Goal: Information Seeking & Learning: Learn about a topic

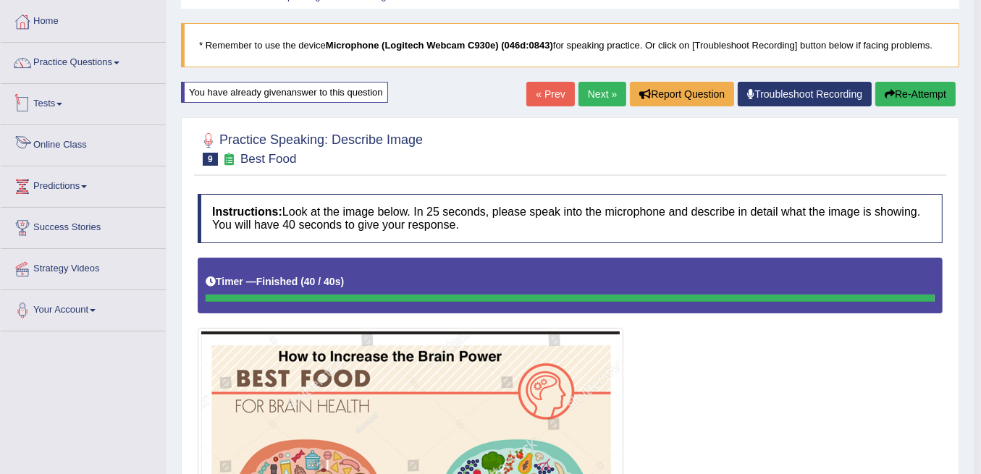
scroll to position [12, 0]
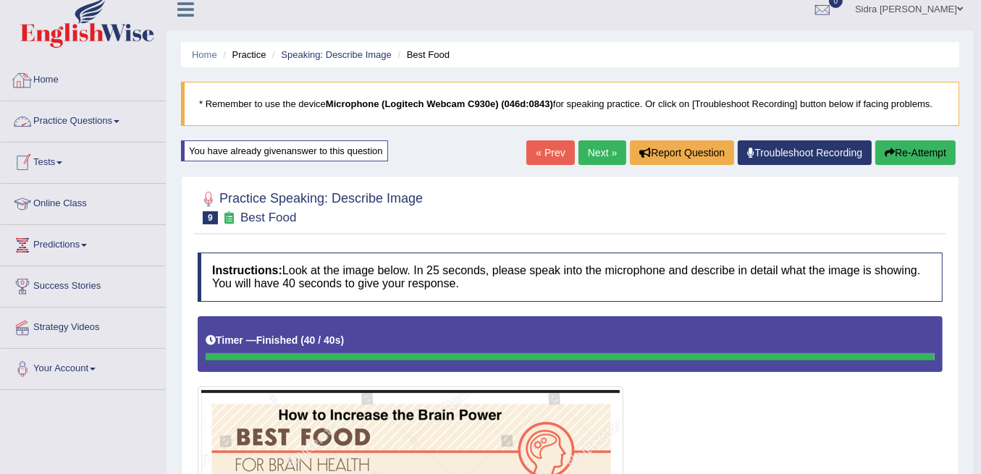
click at [85, 111] on link "Practice Questions" at bounding box center [83, 119] width 165 height 36
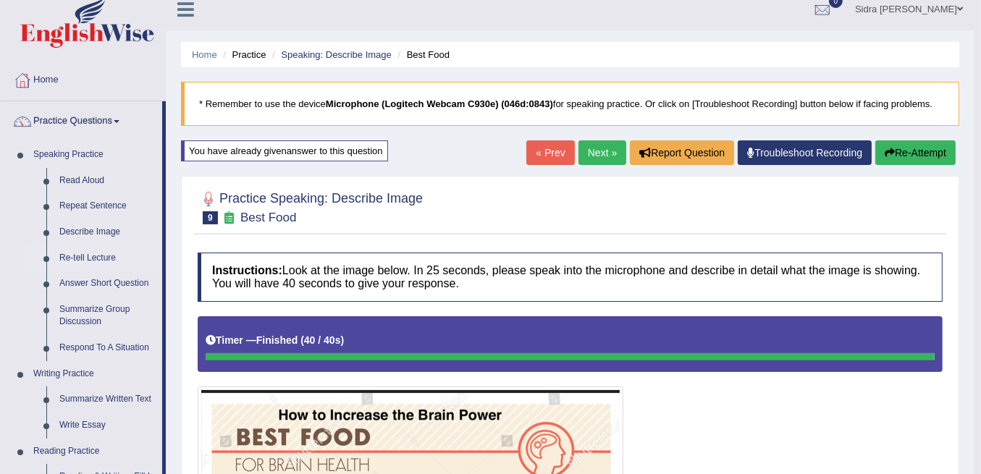
click at [97, 259] on link "Re-tell Lecture" at bounding box center [107, 258] width 109 height 26
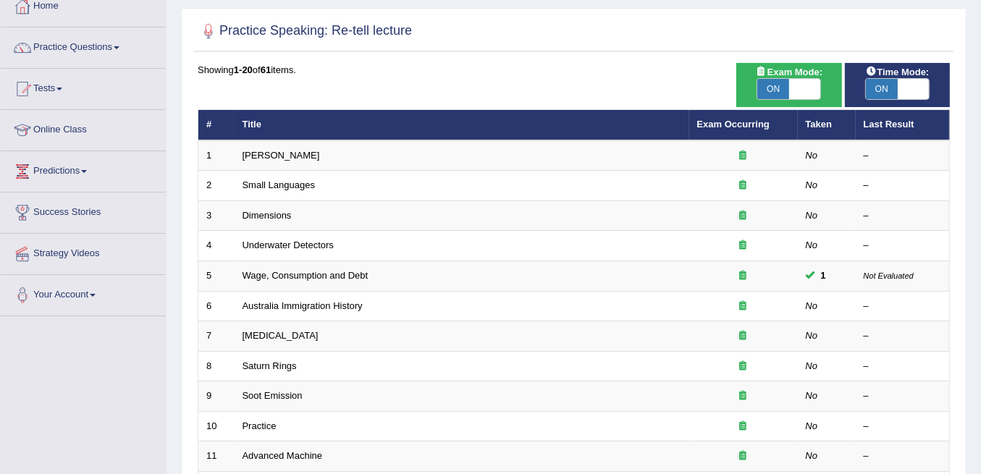
scroll to position [96, 0]
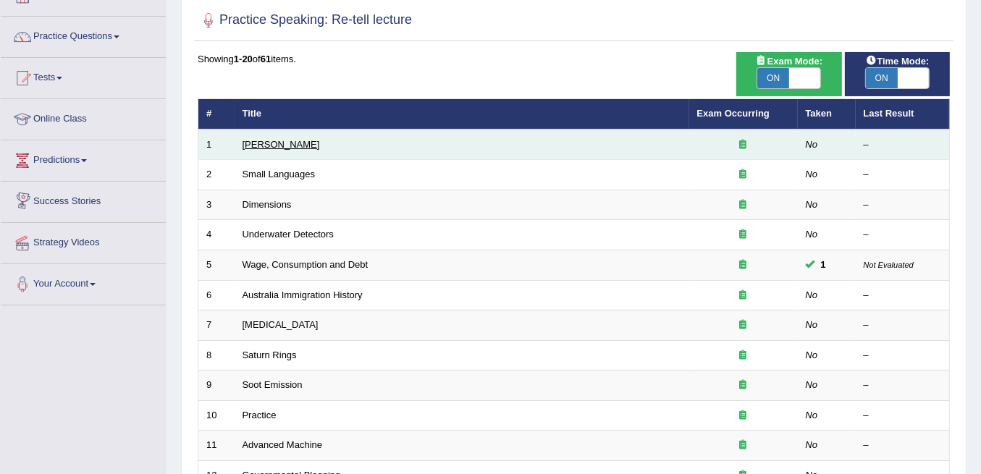
click at [250, 143] on link "Amory Lovins" at bounding box center [281, 144] width 77 height 11
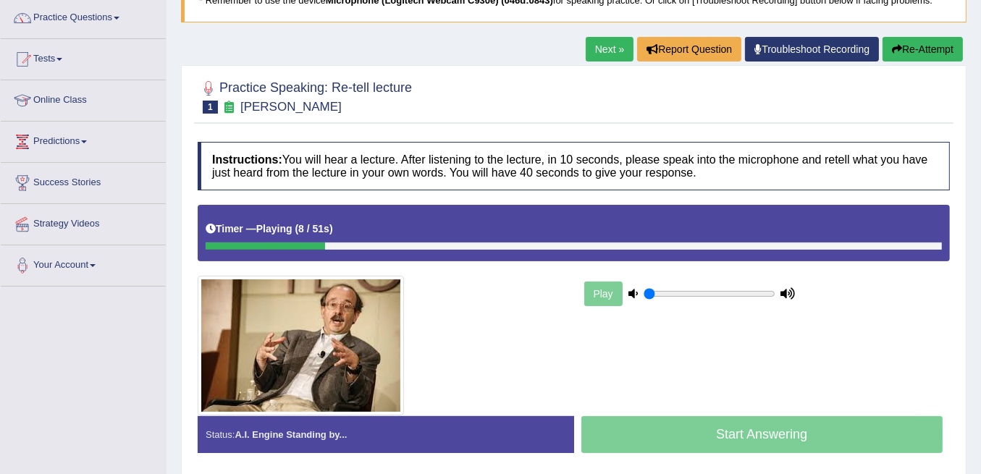
scroll to position [48, 0]
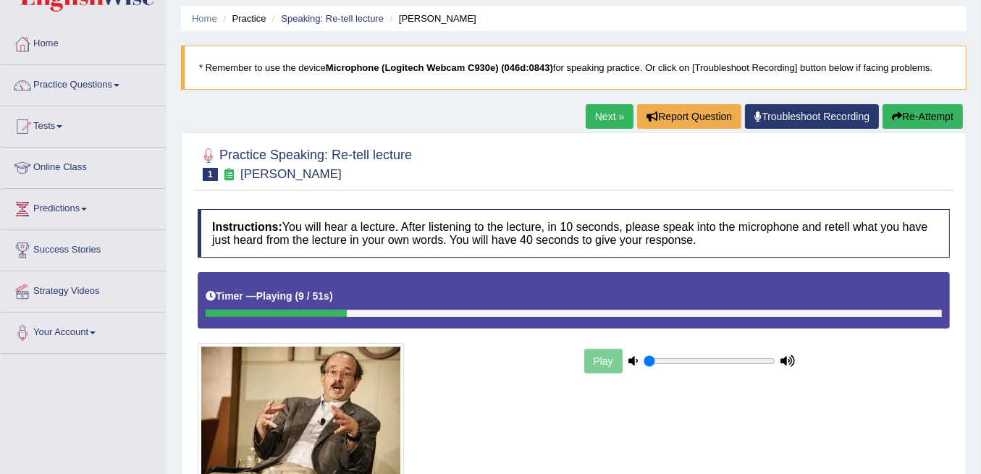
click at [937, 110] on button "Re-Attempt" at bounding box center [922, 116] width 80 height 25
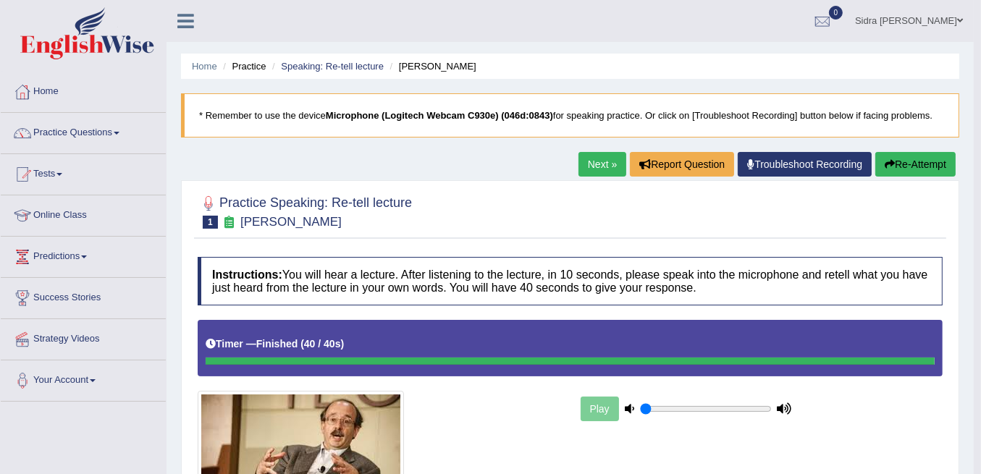
click at [585, 154] on link "Next »" at bounding box center [602, 164] width 48 height 25
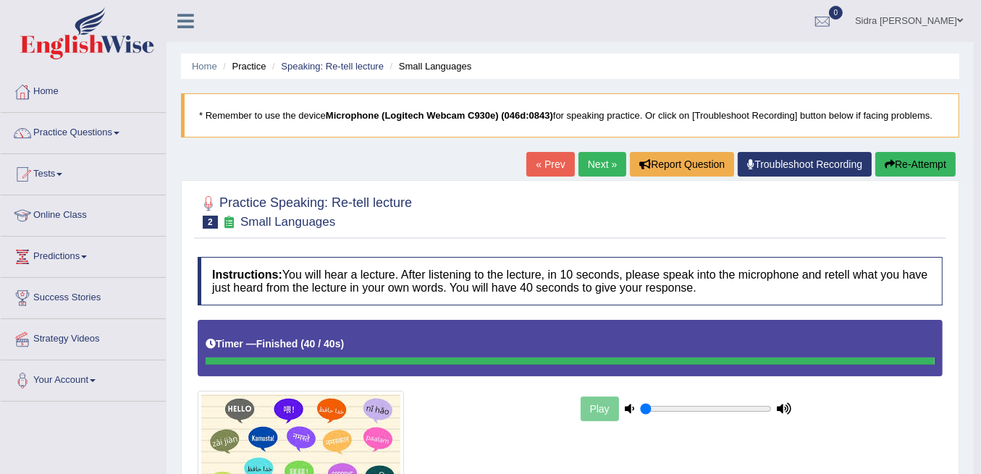
click at [597, 167] on link "Next »" at bounding box center [602, 164] width 48 height 25
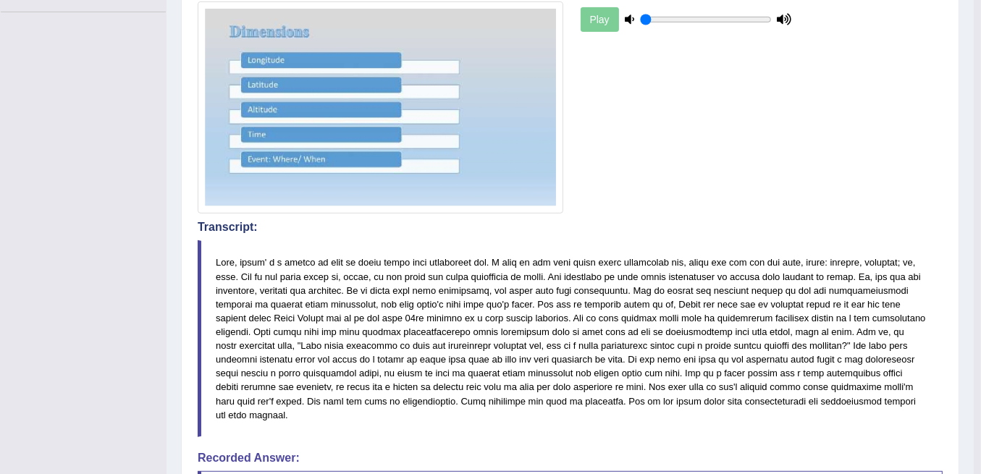
scroll to position [148, 0]
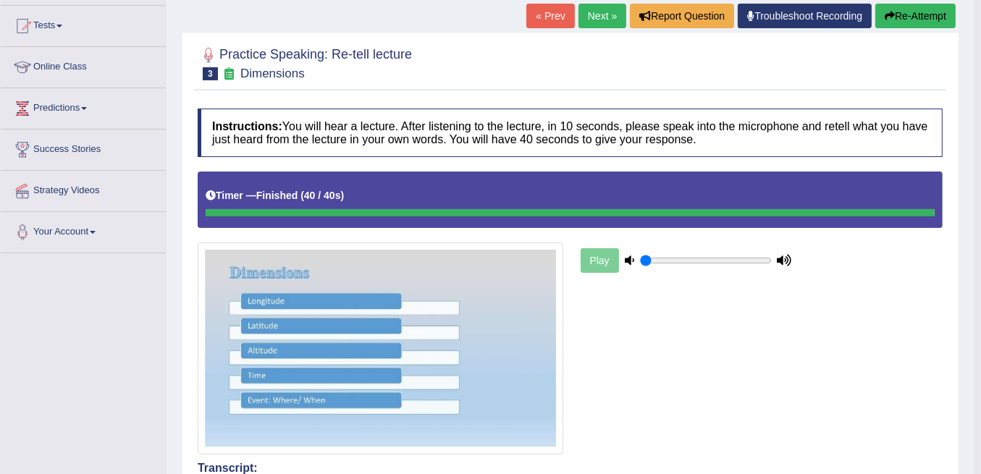
click at [595, 17] on link "Next »" at bounding box center [602, 16] width 48 height 25
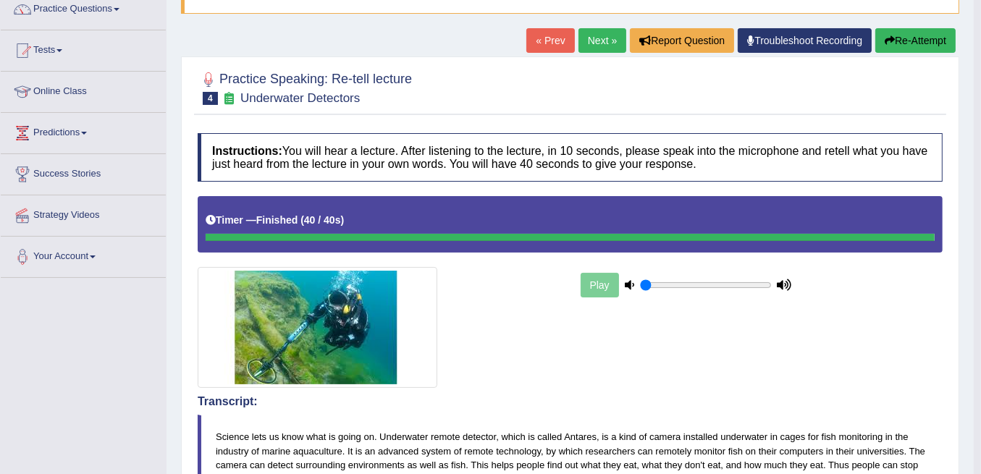
scroll to position [42, 0]
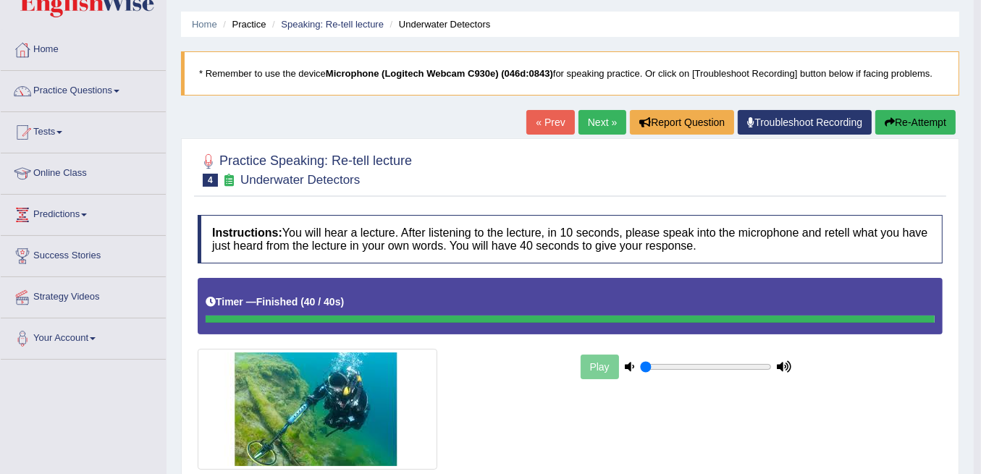
click at [595, 119] on link "Next »" at bounding box center [602, 122] width 48 height 25
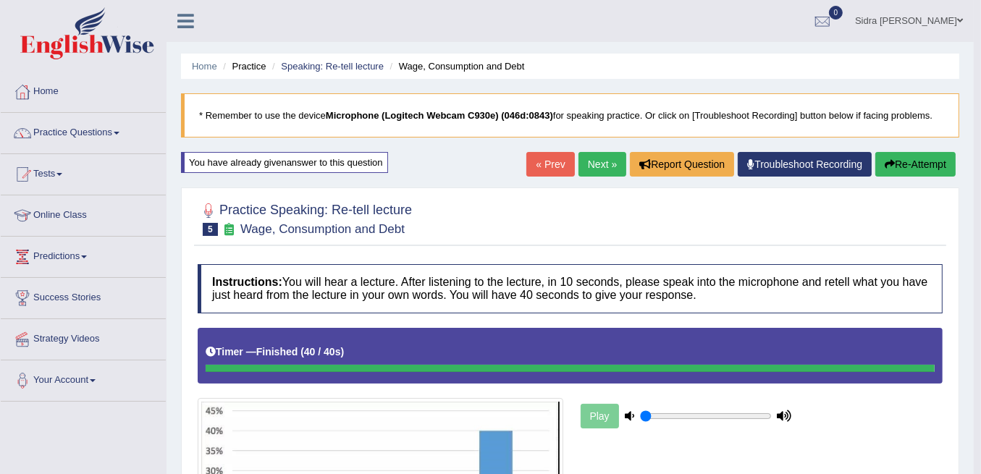
click at [597, 165] on link "Next »" at bounding box center [602, 164] width 48 height 25
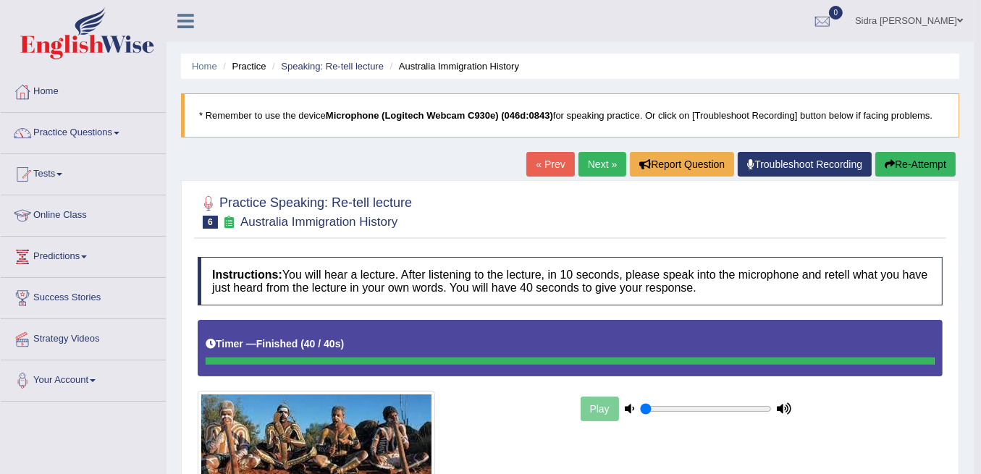
click at [600, 167] on link "Next »" at bounding box center [602, 164] width 48 height 25
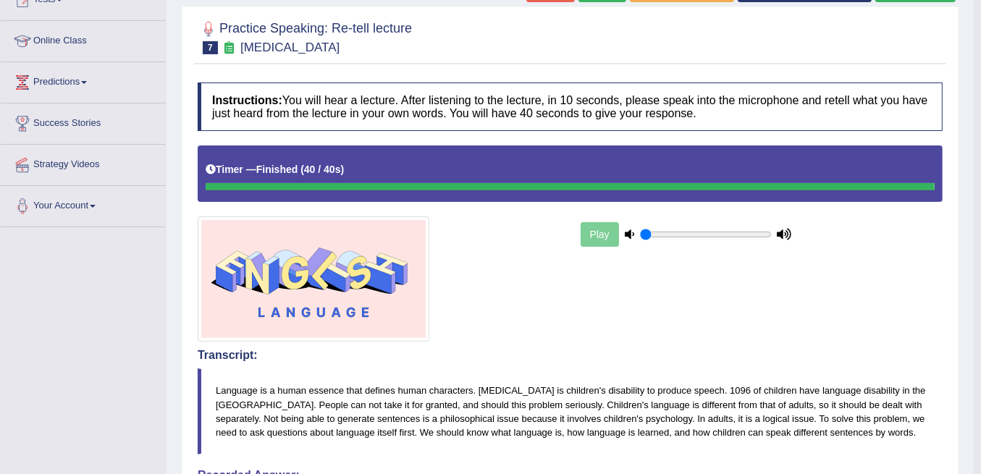
scroll to position [193, 0]
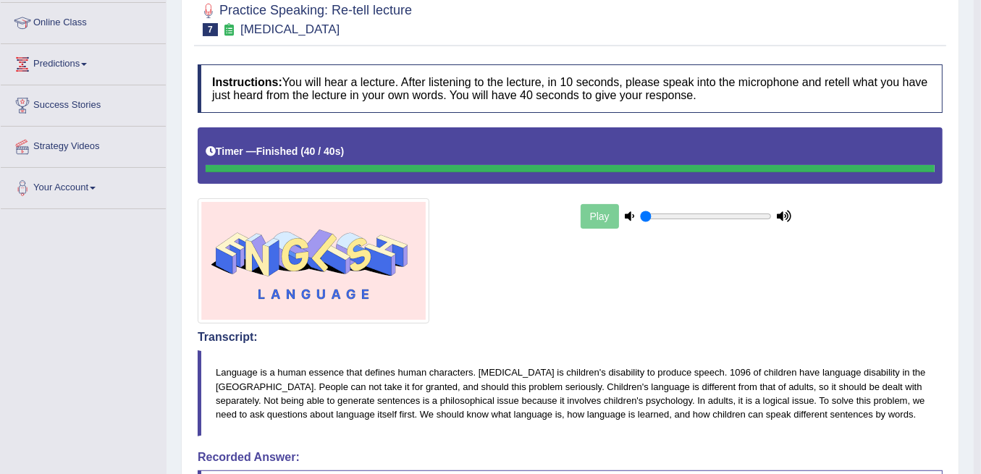
click at [599, 216] on div "Play" at bounding box center [686, 216] width 217 height 36
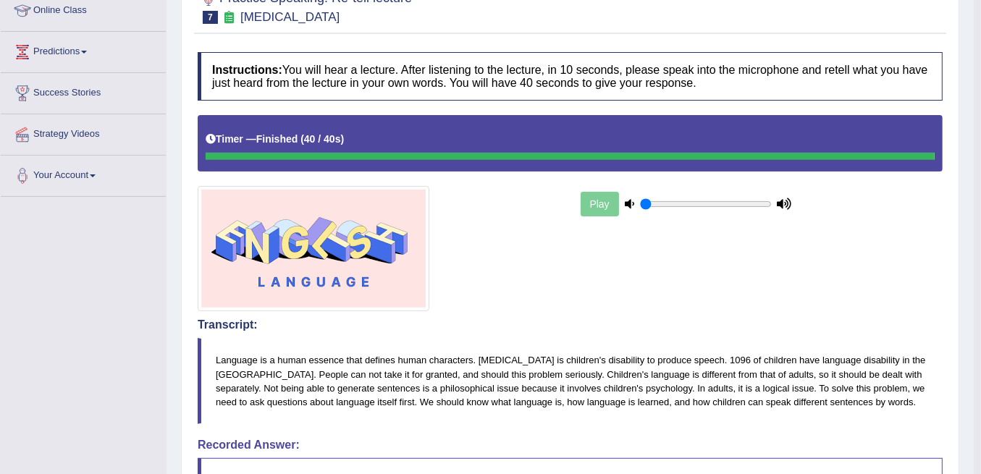
scroll to position [0, 0]
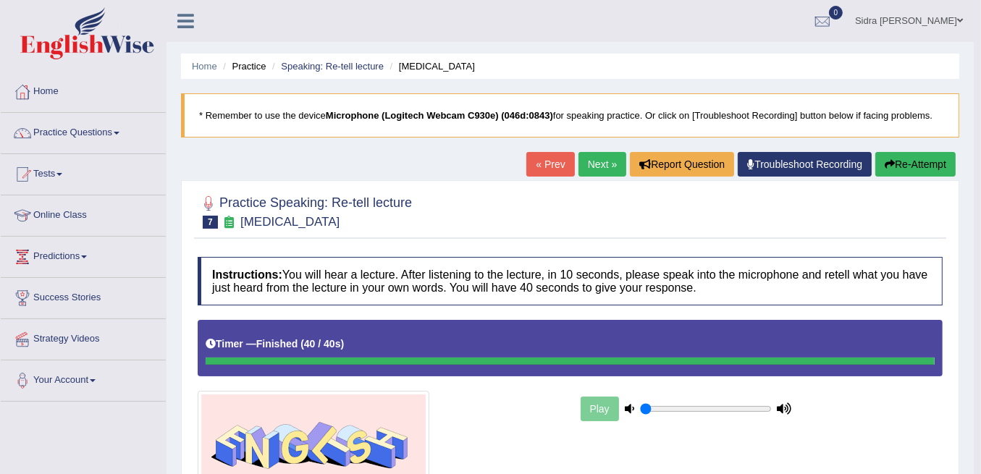
click at [599, 169] on link "Next »" at bounding box center [602, 164] width 48 height 25
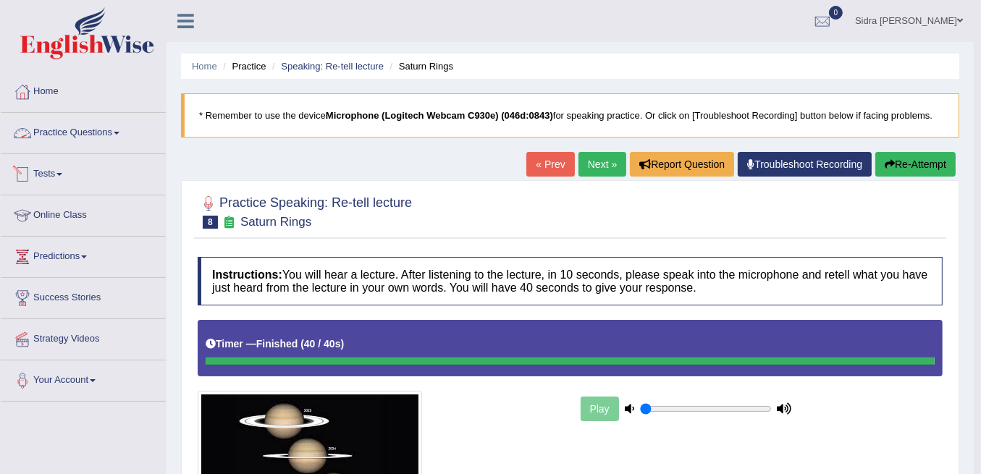
click at [100, 121] on link "Practice Questions" at bounding box center [83, 131] width 165 height 36
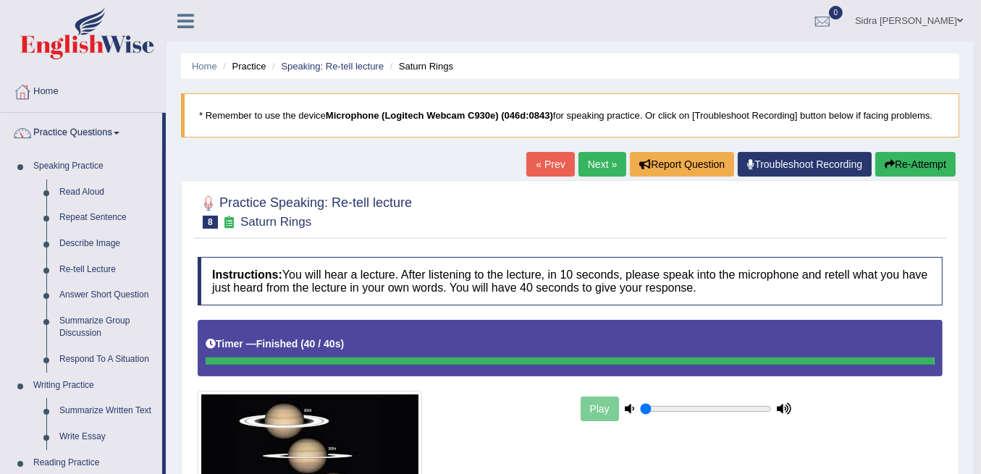
click at [579, 158] on link "Next »" at bounding box center [602, 164] width 48 height 25
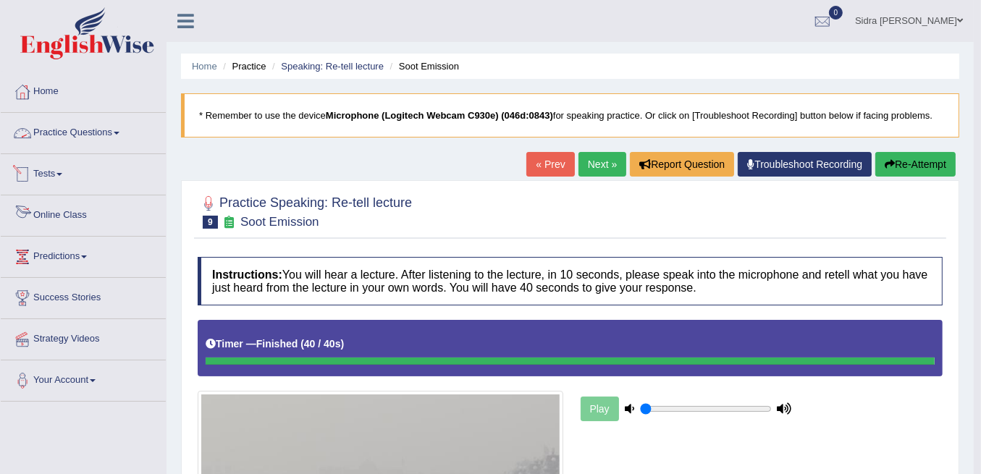
click at [54, 179] on link "Tests" at bounding box center [83, 172] width 165 height 36
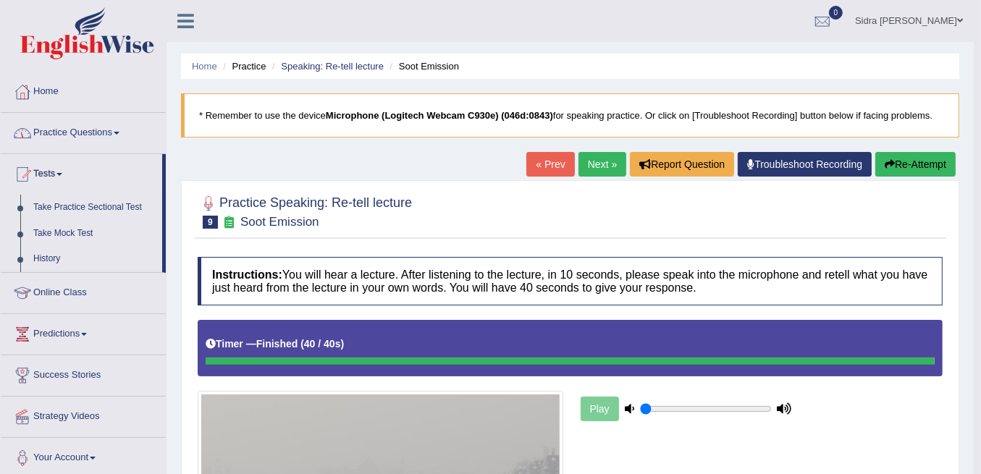
click at [59, 141] on link "Practice Questions" at bounding box center [83, 131] width 165 height 36
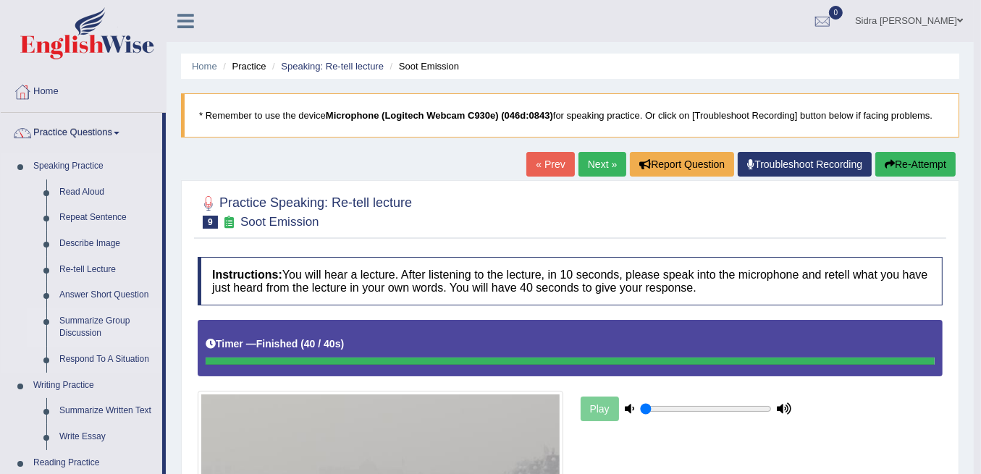
click at [84, 314] on link "Summarize Group Discussion" at bounding box center [107, 327] width 109 height 38
